Goal: Task Accomplishment & Management: Use online tool/utility

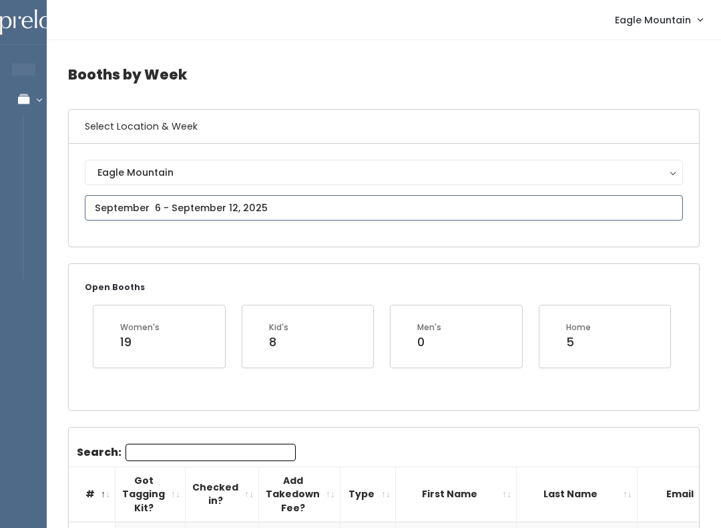
click at [366, 202] on input "text" at bounding box center [384, 207] width 598 height 25
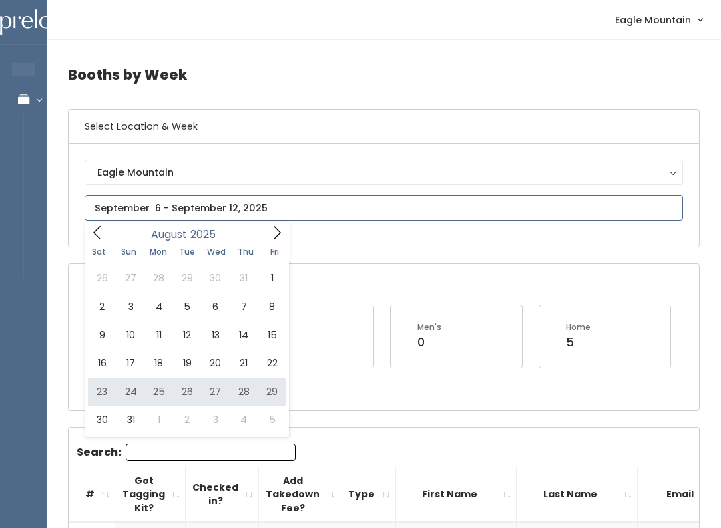
type input "August 23 to August 29"
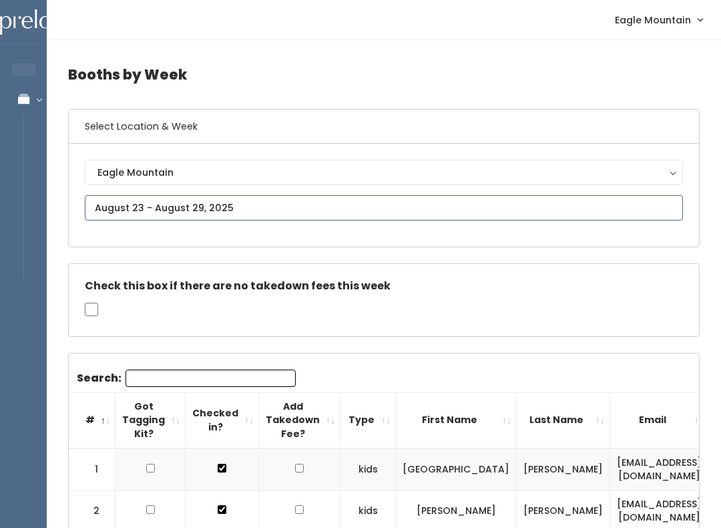
click at [315, 197] on input "text" at bounding box center [384, 207] width 598 height 25
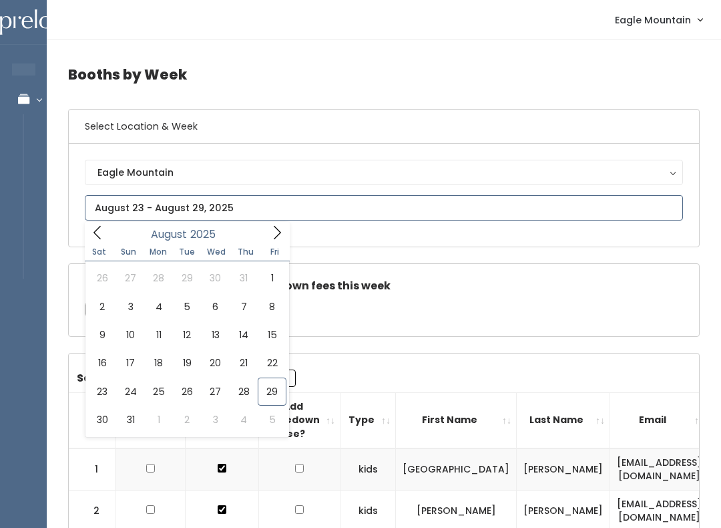
type input "August 30 to September 5"
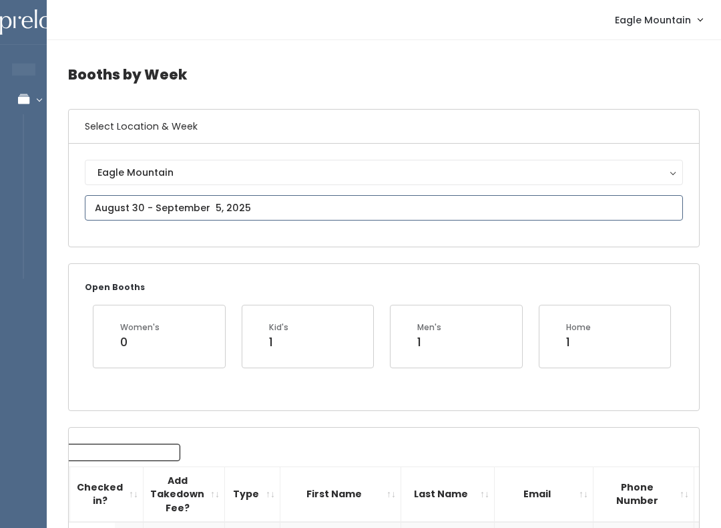
click at [331, 215] on input "text" at bounding box center [384, 207] width 598 height 25
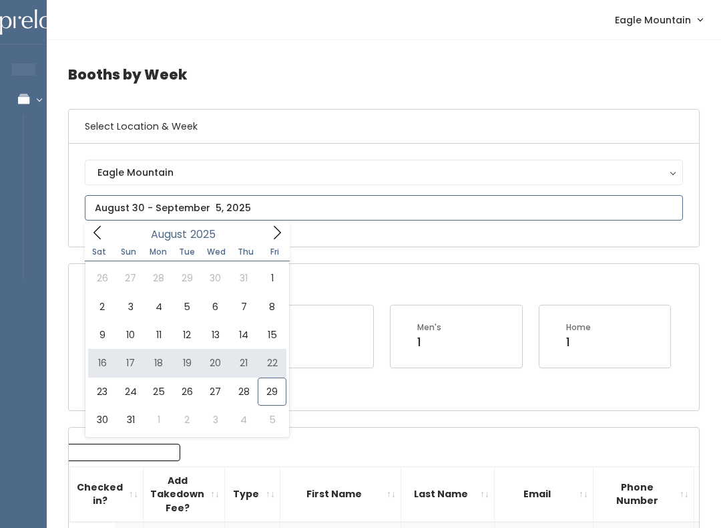
type input "August 16 to August 22"
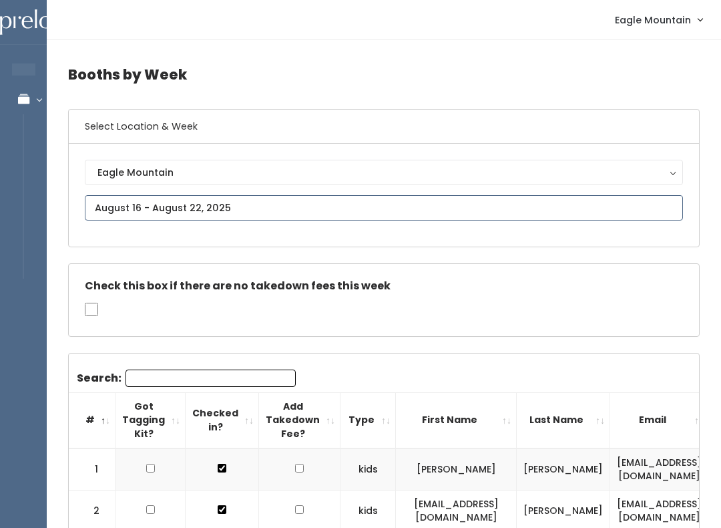
click at [289, 208] on input "text" at bounding box center [384, 207] width 598 height 25
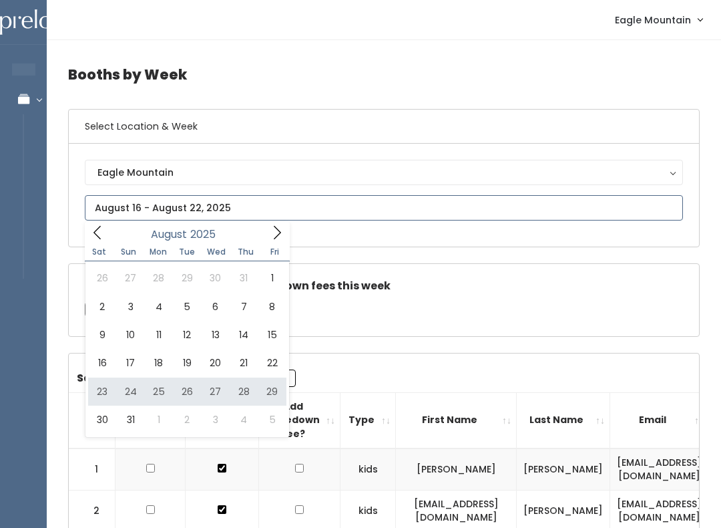
type input "August 23 to August 29"
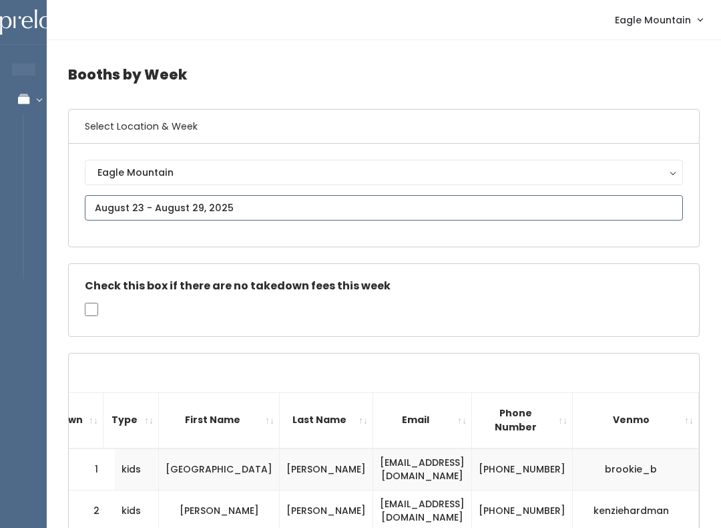
click at [297, 208] on input "text" at bounding box center [384, 207] width 598 height 25
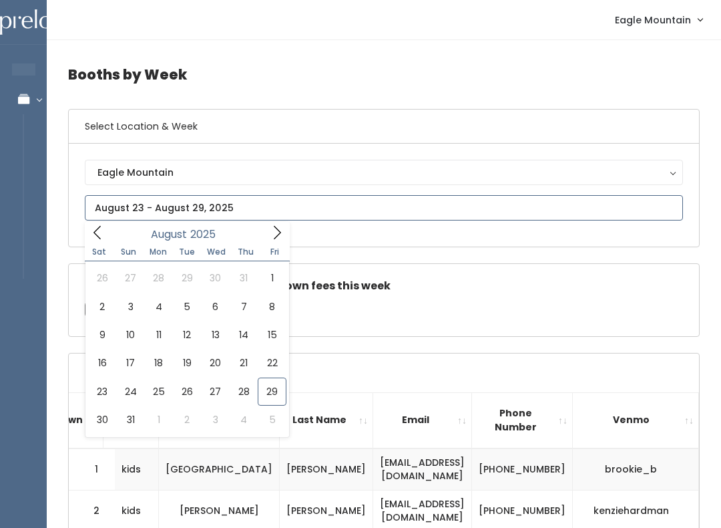
type input "August 30 to September 5"
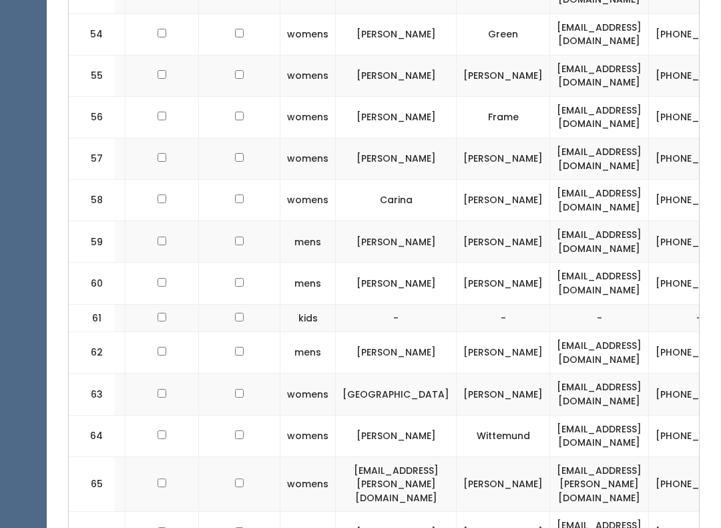
scroll to position [2878, 0]
